Goal: Task Accomplishment & Management: Use online tool/utility

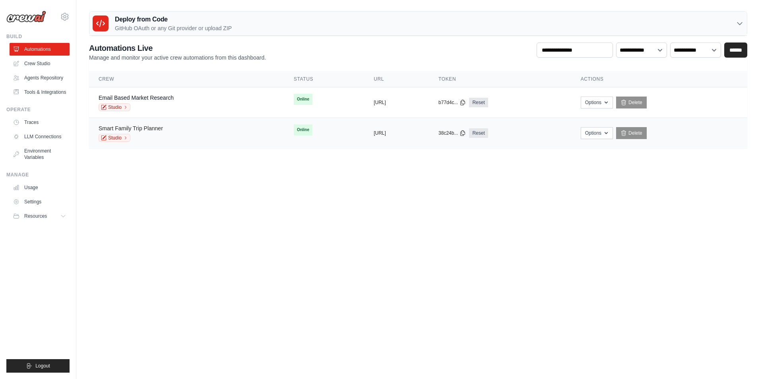
click at [156, 130] on link "Smart Family Trip Planner" at bounding box center [131, 128] width 64 height 6
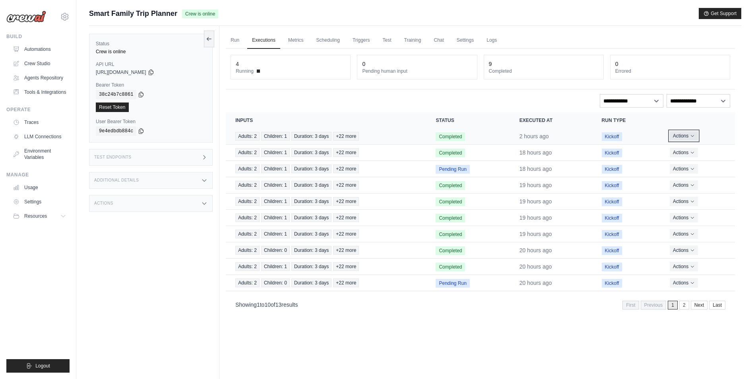
click at [695, 133] on button "Actions" at bounding box center [684, 136] width 28 height 10
click at [696, 149] on link "View Details" at bounding box center [700, 150] width 51 height 13
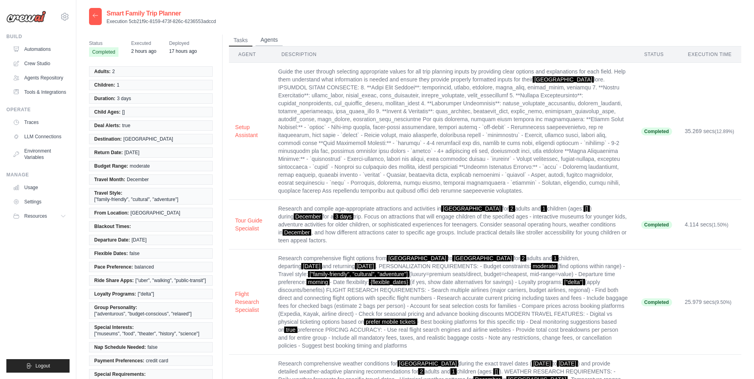
click at [268, 39] on button "Agents" at bounding box center [269, 40] width 27 height 12
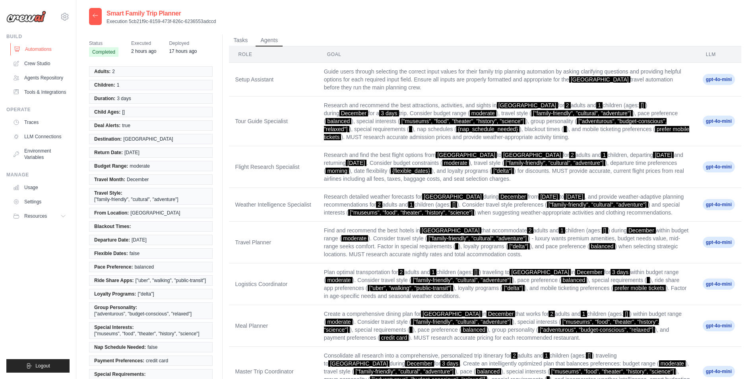
click at [33, 45] on link "Automations" at bounding box center [40, 49] width 60 height 13
